Goal: Task Accomplishment & Management: Use online tool/utility

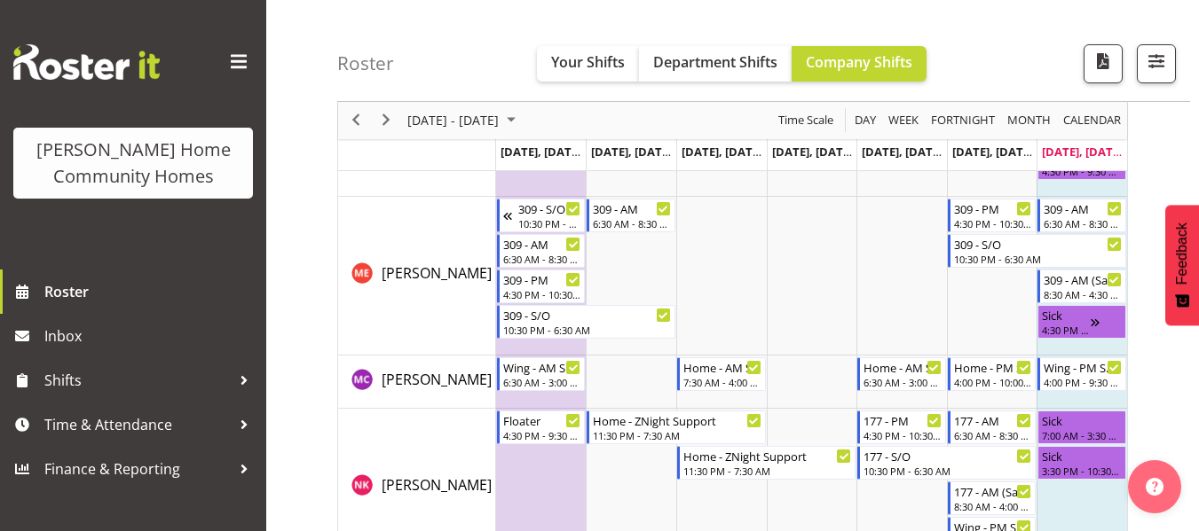
scroll to position [2154, 0]
click at [389, 119] on span "Next" at bounding box center [385, 121] width 21 height 22
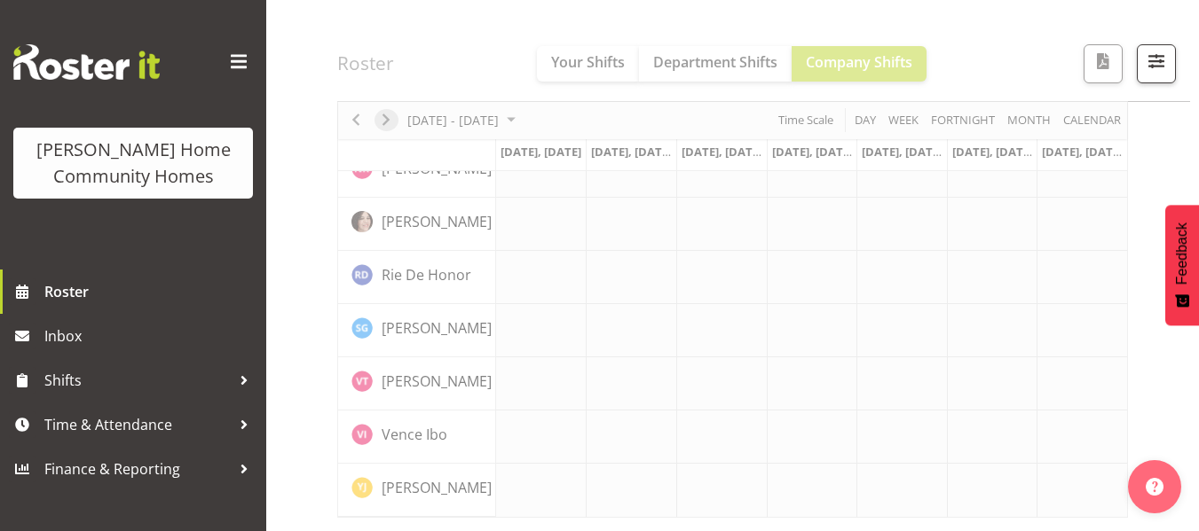
scroll to position [1435, 0]
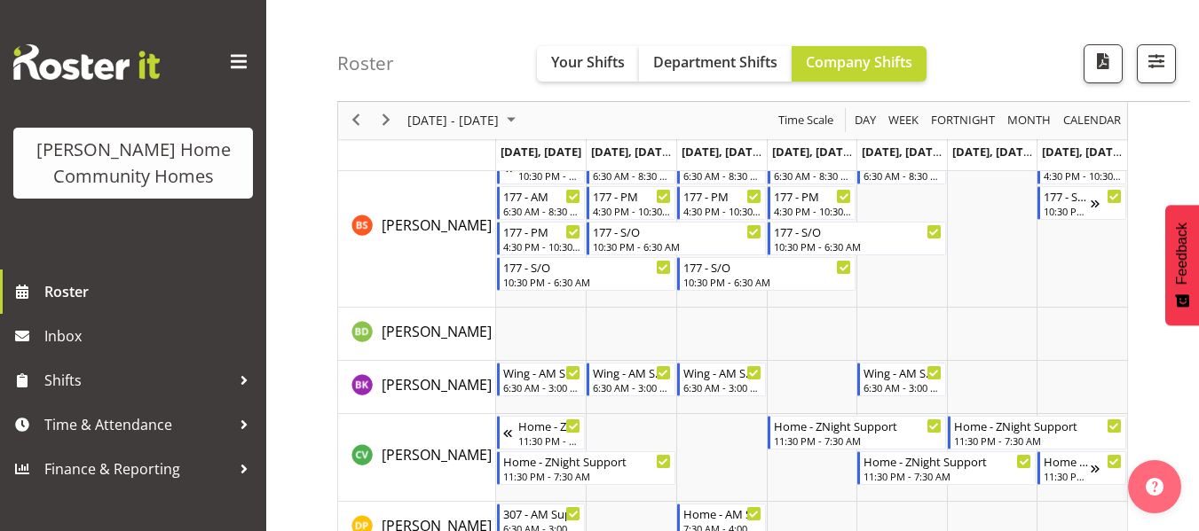
scroll to position [318, 0]
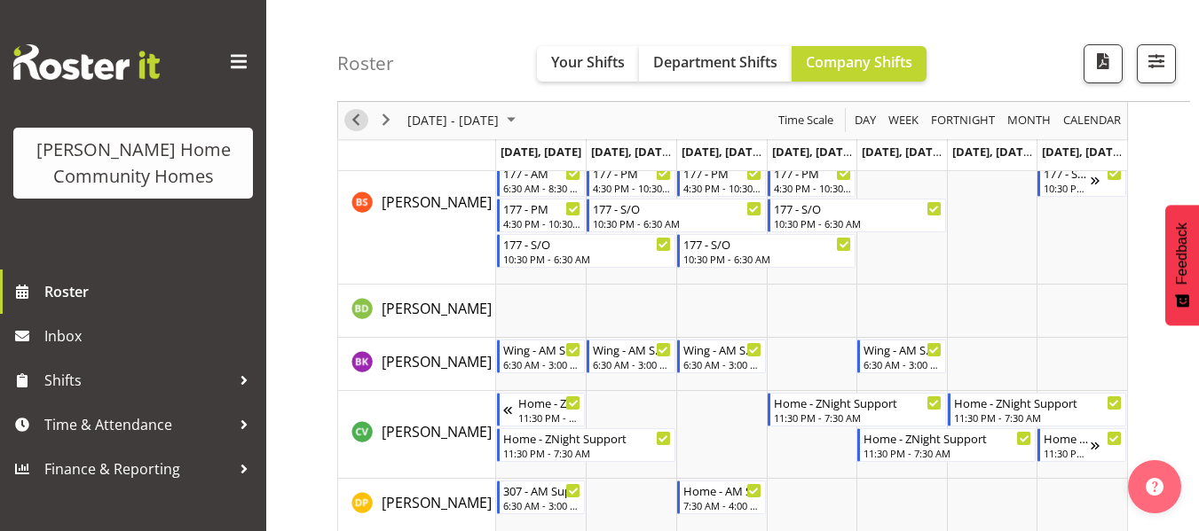
click at [350, 118] on span "Previous" at bounding box center [355, 121] width 21 height 22
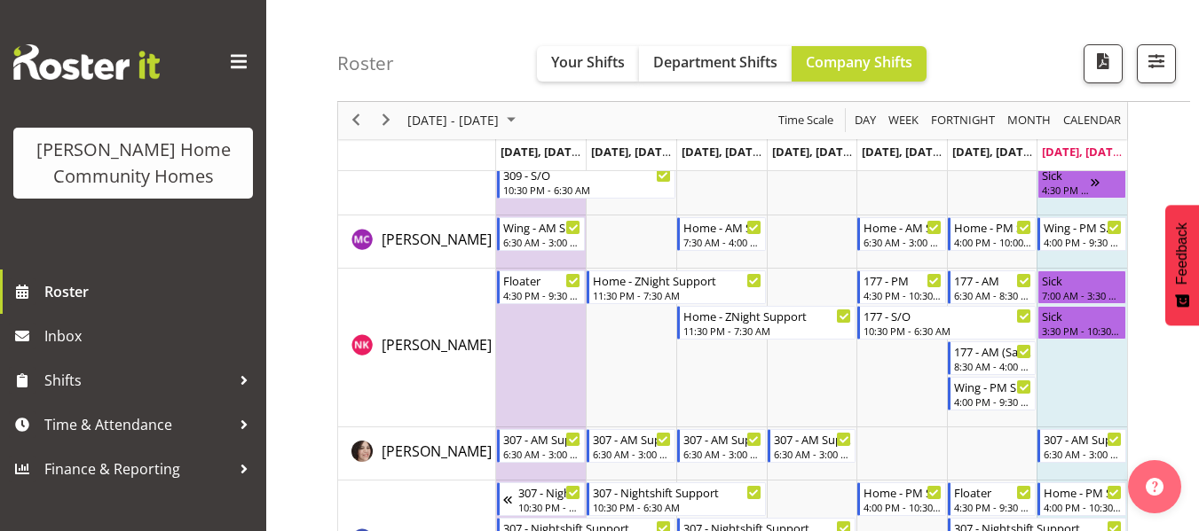
scroll to position [2292, 0]
click at [388, 130] on span "Next" at bounding box center [385, 121] width 21 height 22
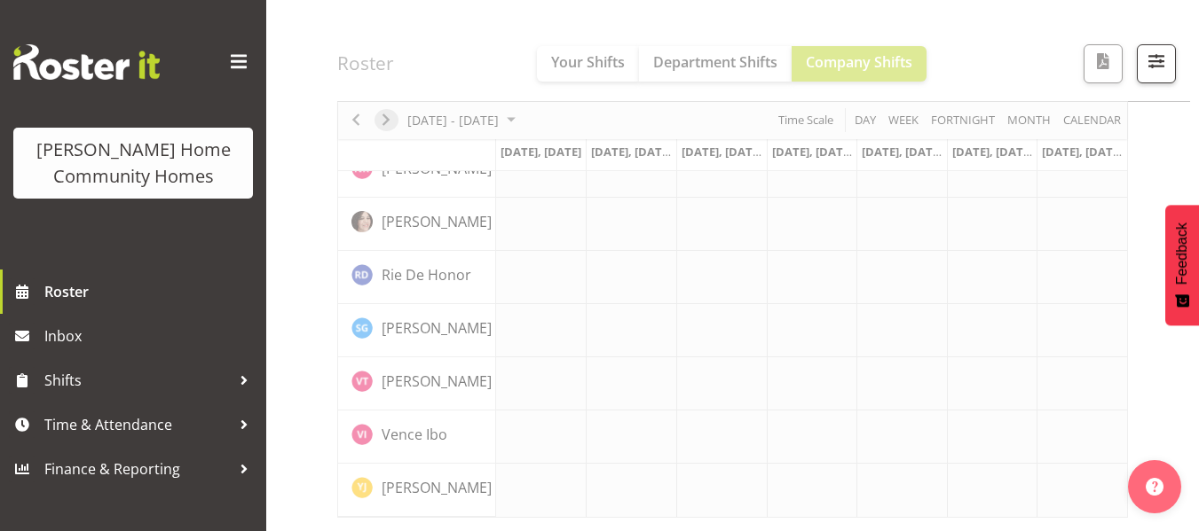
scroll to position [1435, 0]
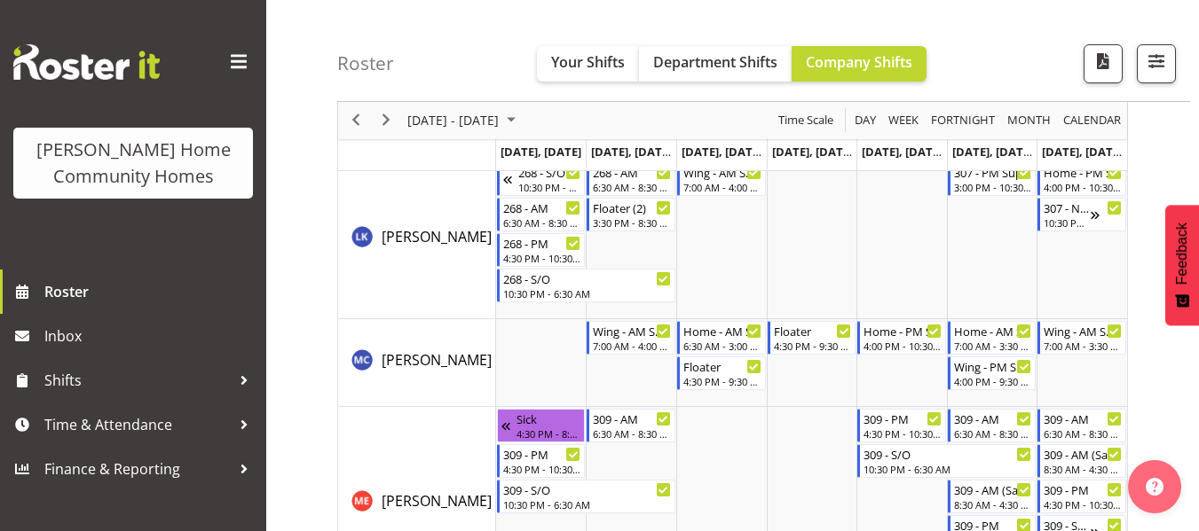
scroll to position [1838, 0]
click at [376, 122] on span "Next" at bounding box center [385, 121] width 21 height 22
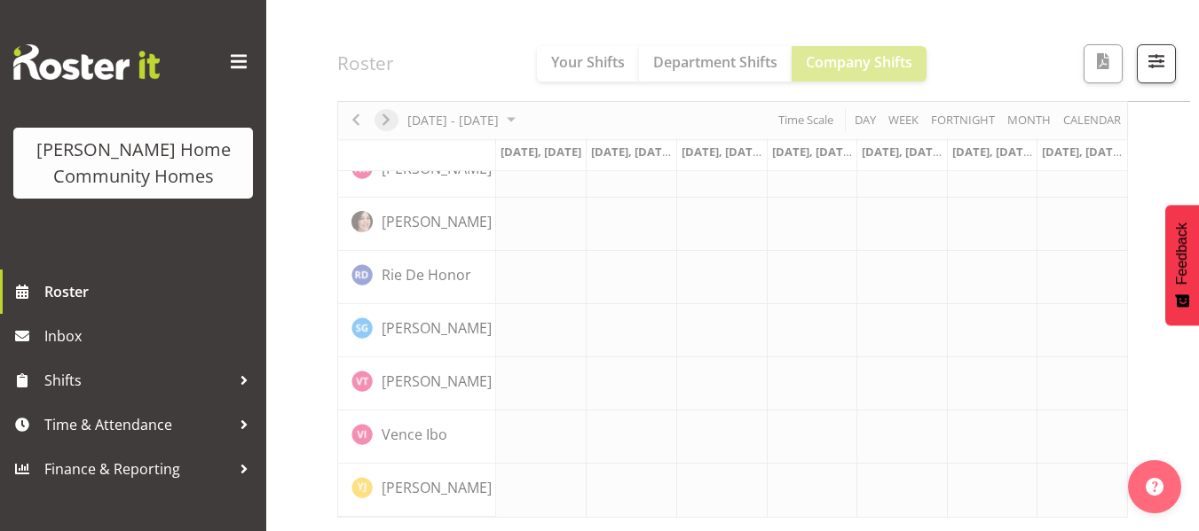
scroll to position [1435, 0]
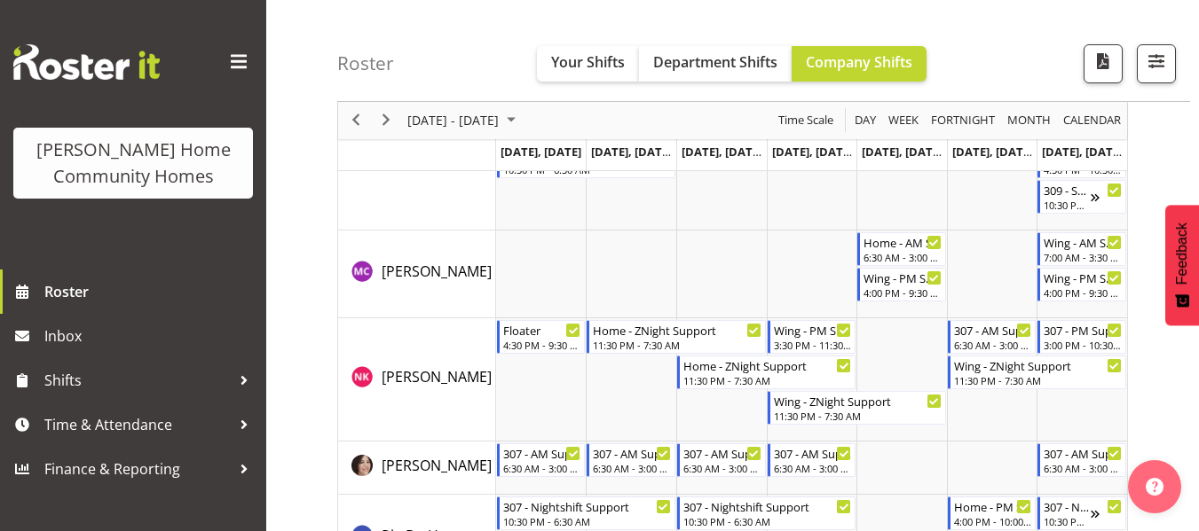
scroll to position [2385, 0]
click at [389, 112] on span "Next" at bounding box center [385, 121] width 21 height 22
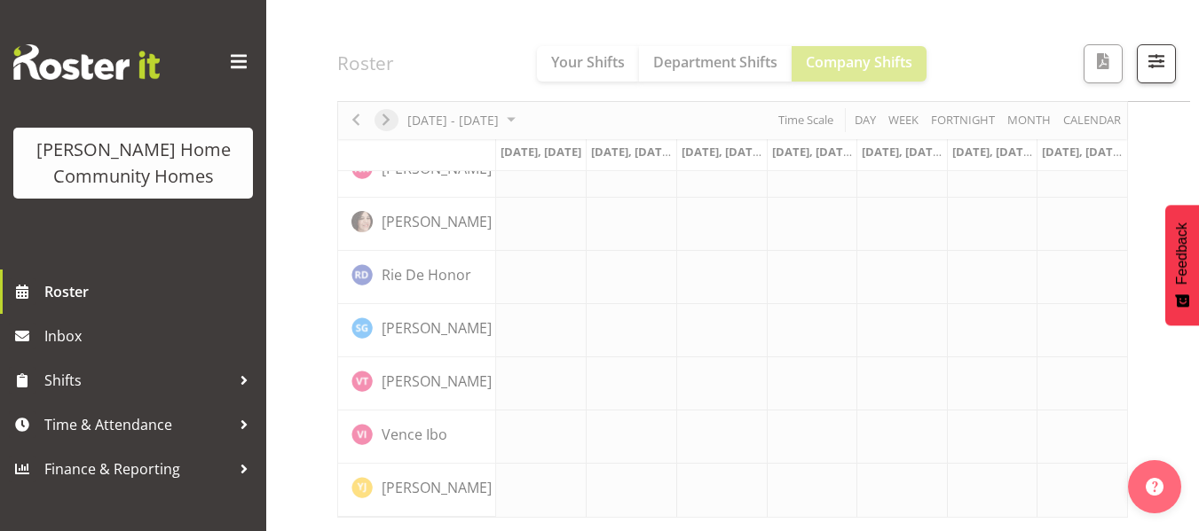
scroll to position [1435, 0]
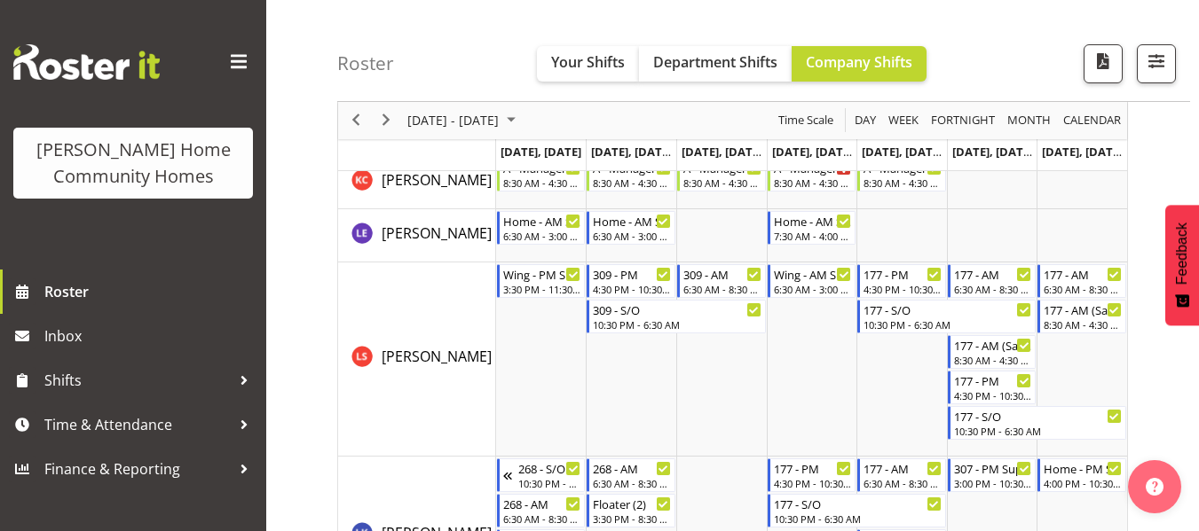
scroll to position [2066, 0]
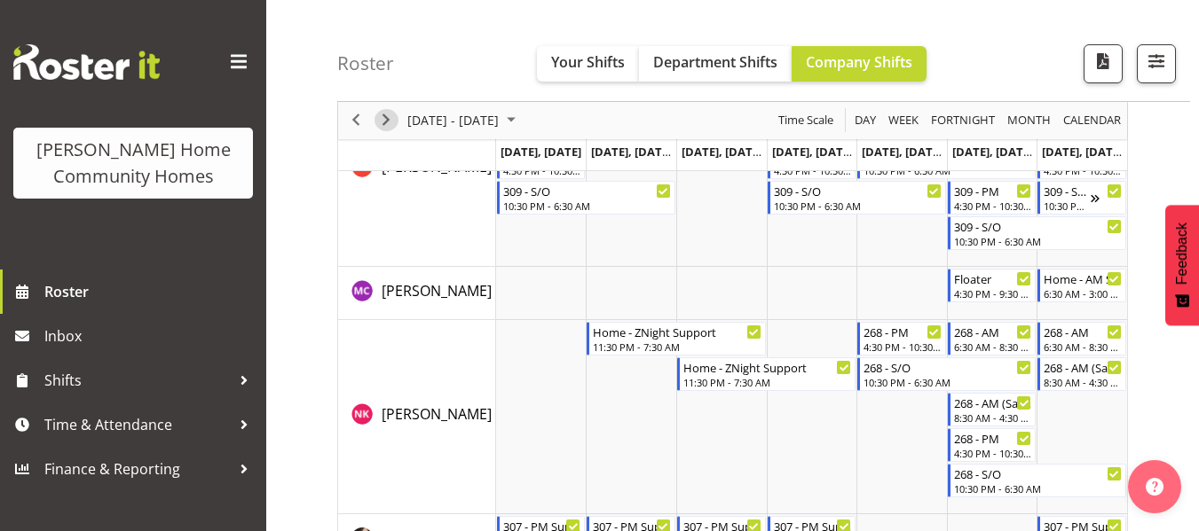
click at [382, 116] on span "Next" at bounding box center [385, 121] width 21 height 22
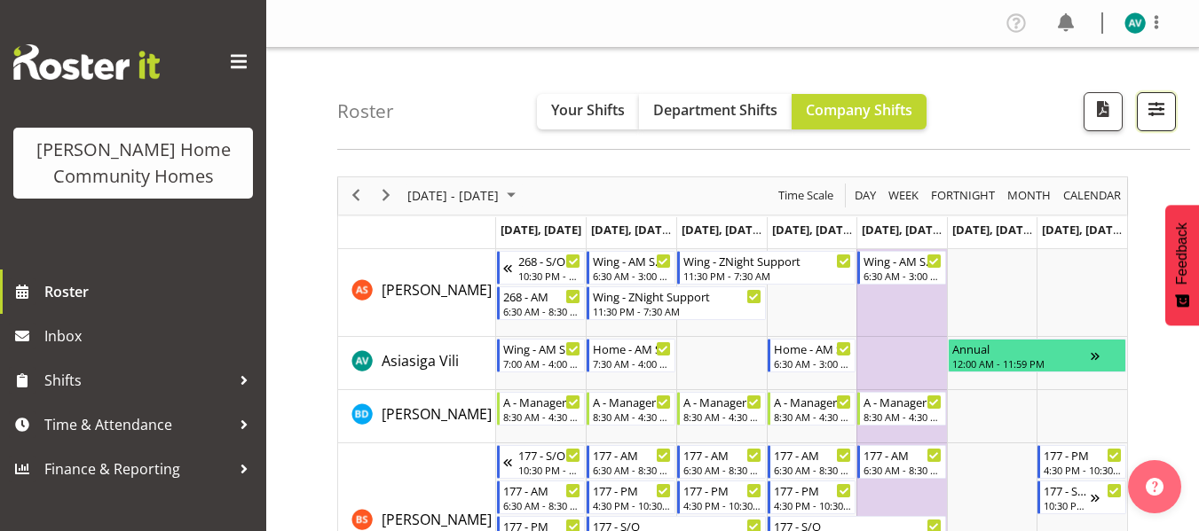
click at [1152, 108] on span "button" at bounding box center [1155, 109] width 23 height 23
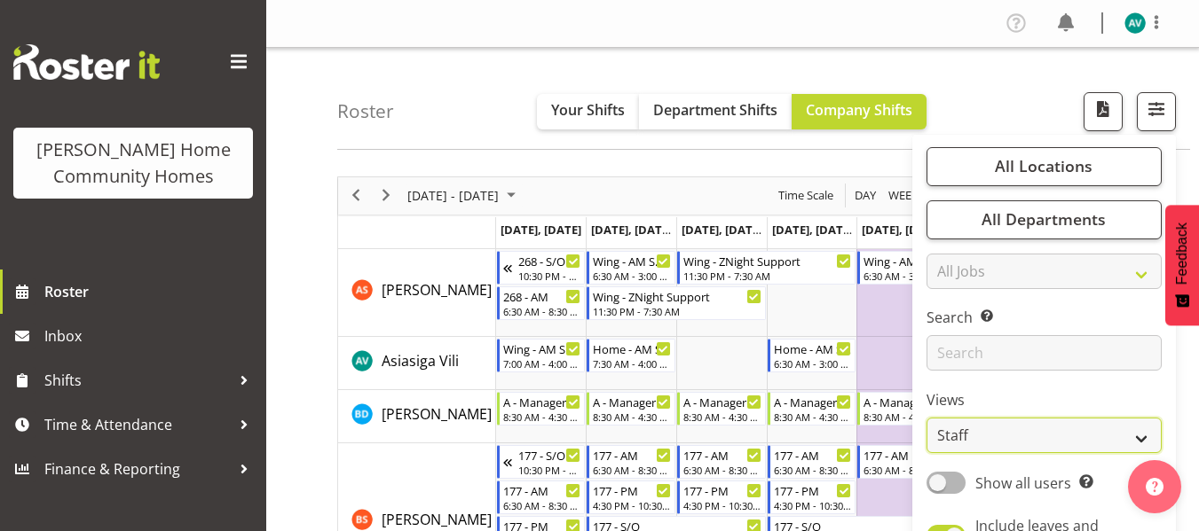
click at [962, 437] on select "Staff Role Shift - Horizontal Shift - Vertical Staff - Location" at bounding box center [1043, 435] width 235 height 35
select select "role"
click at [927, 418] on select "Staff Role Shift - Horizontal Shift - Vertical Staff - Location" at bounding box center [1043, 435] width 235 height 35
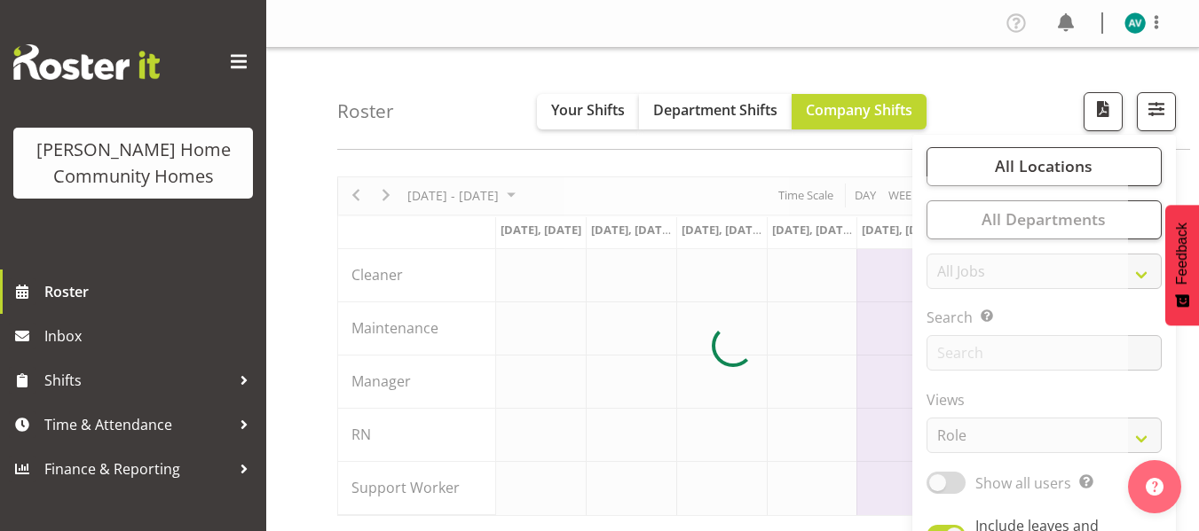
click at [1009, 76] on div "Roster Your Shifts Department Shifts Company Shifts All Locations Clear [STREET…" at bounding box center [763, 99] width 853 height 102
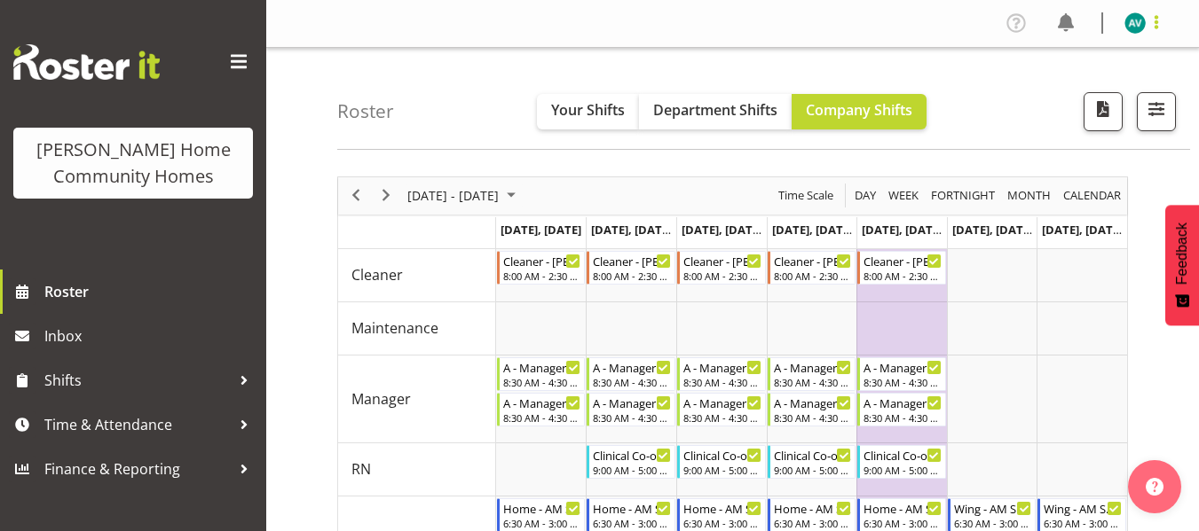
click at [1162, 14] on span at bounding box center [1155, 22] width 21 height 21
click at [1052, 105] on link "Log Out" at bounding box center [1081, 93] width 170 height 32
